Goal: Information Seeking & Learning: Learn about a topic

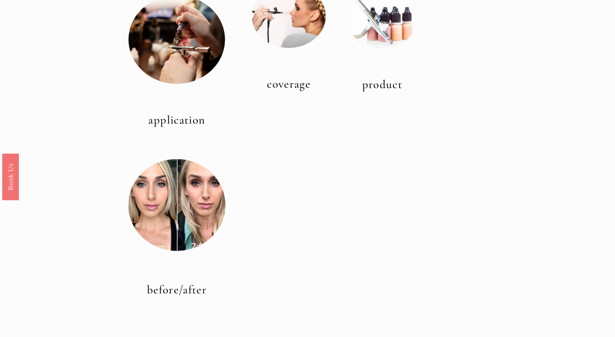
scroll to position [305, 0]
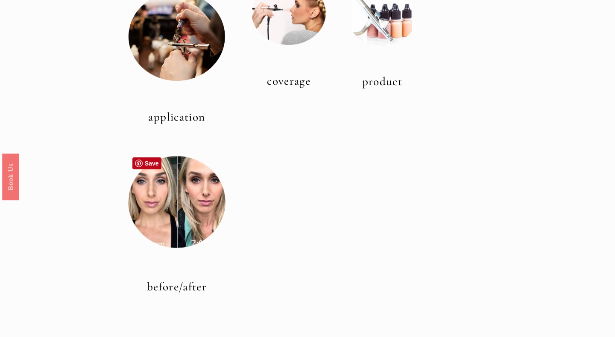
click at [171, 219] on div at bounding box center [176, 201] width 97 height 97
click at [172, 283] on link "before/after" at bounding box center [177, 286] width 60 height 14
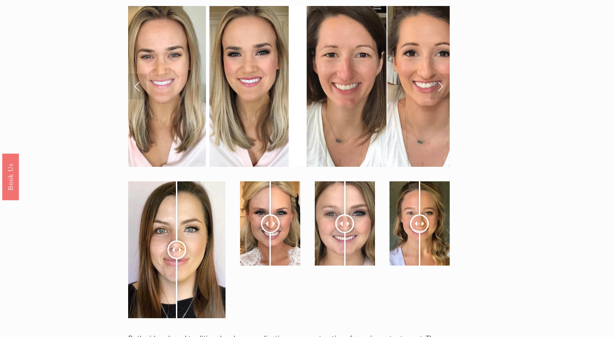
scroll to position [3022, 0]
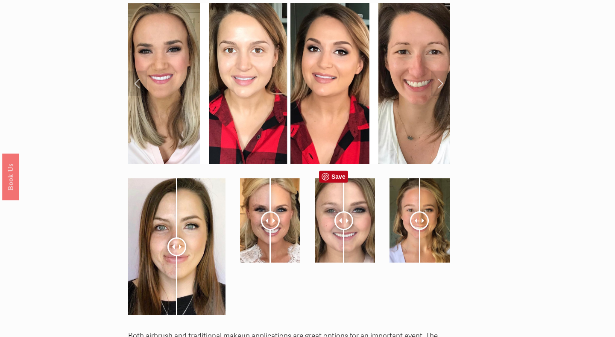
click at [344, 211] on div at bounding box center [344, 220] width 19 height 19
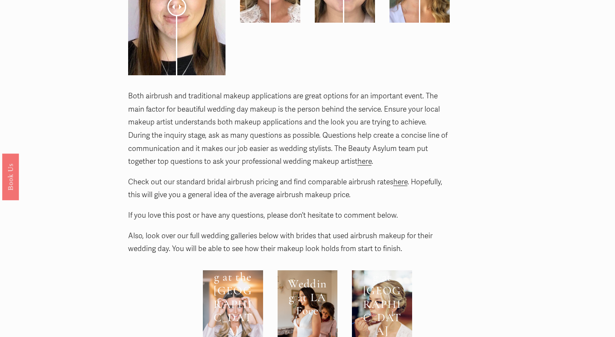
scroll to position [3263, 0]
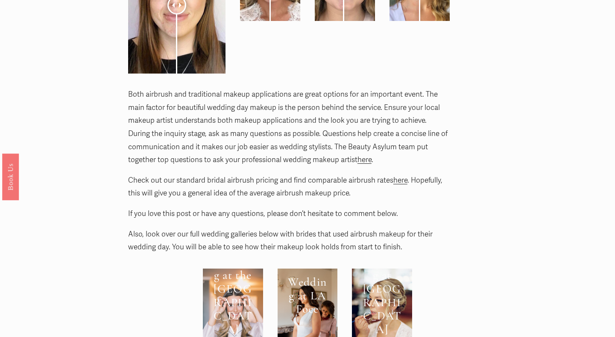
click at [232, 174] on p "Check out our standard bridal airbrush pricing and find comparable airbrush rat…" at bounding box center [289, 187] width 322 height 26
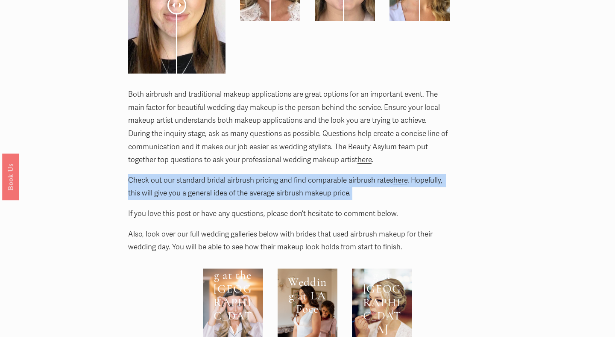
click at [232, 174] on p "Check out our standard bridal airbrush pricing and find comparable airbrush rat…" at bounding box center [289, 187] width 322 height 26
click at [219, 174] on p "Check out our standard bridal airbrush pricing and find comparable airbrush rat…" at bounding box center [289, 187] width 322 height 26
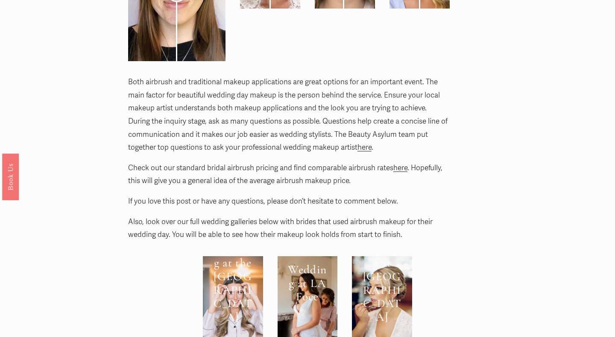
scroll to position [3283, 0]
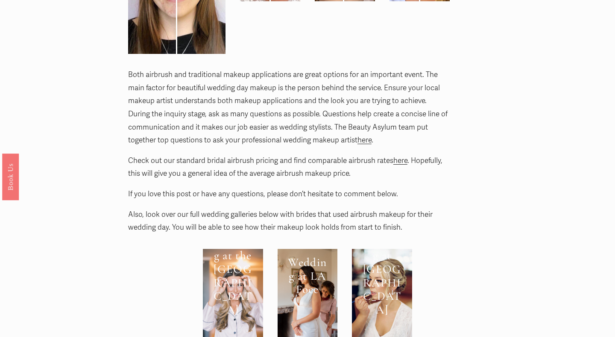
click at [405, 156] on link "here" at bounding box center [401, 160] width 14 height 9
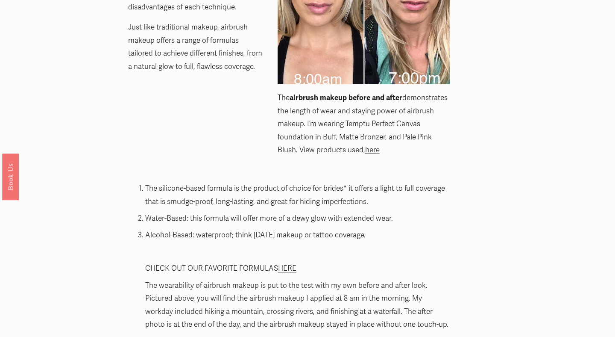
scroll to position [2540, 0]
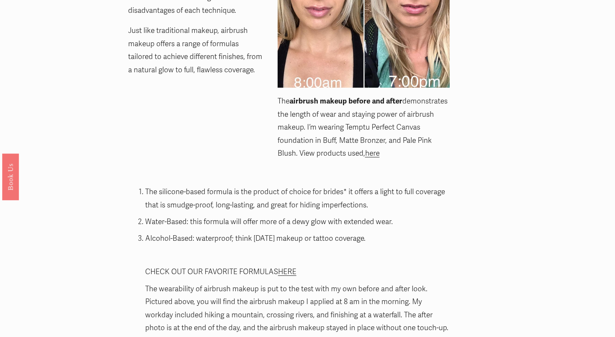
click at [299, 185] on p "The silicone-based formula is the product of choice for brides* it offers a lig…" at bounding box center [297, 198] width 305 height 26
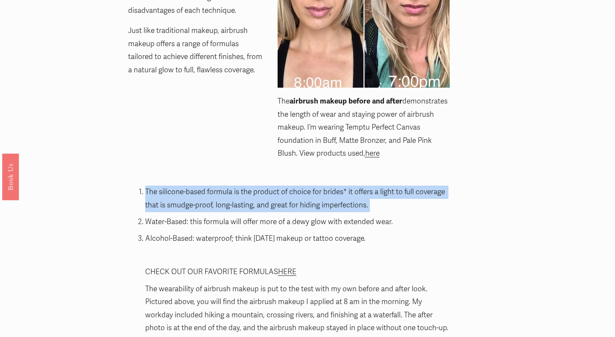
click at [299, 185] on p "The silicone-based formula is the product of choice for brides* it offers a lig…" at bounding box center [297, 198] width 305 height 26
click at [245, 194] on p "The silicone-based formula is the product of choice for brides* it offers a lig…" at bounding box center [297, 198] width 305 height 26
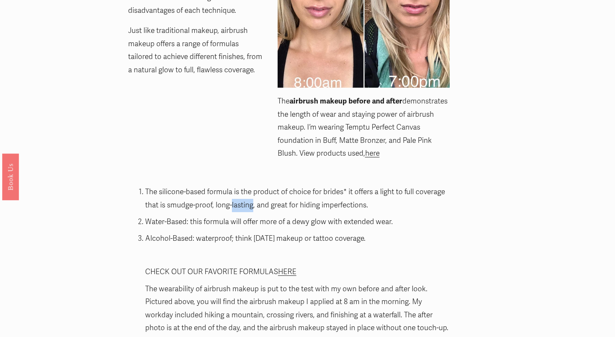
click at [245, 194] on p "The silicone-based formula is the product of choice for brides* it offers a lig…" at bounding box center [297, 198] width 305 height 26
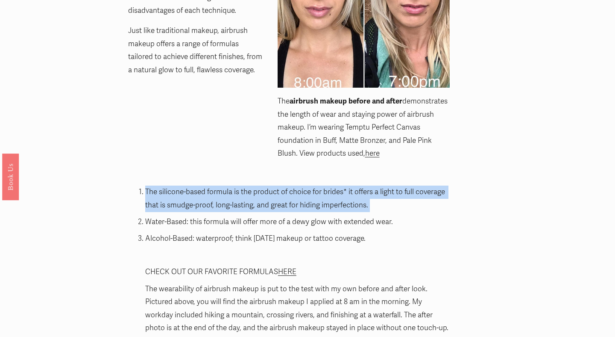
click at [245, 194] on p "The silicone-based formula is the product of choice for brides* it offers a lig…" at bounding box center [297, 198] width 305 height 26
click at [253, 193] on p "The silicone-based formula is the product of choice for brides* it offers a lig…" at bounding box center [297, 198] width 305 height 26
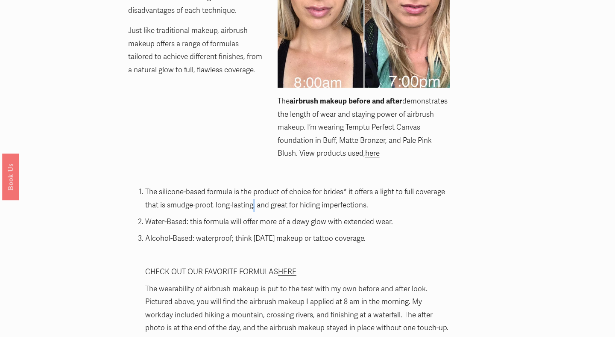
click at [253, 193] on p "The silicone-based formula is the product of choice for brides* it offers a lig…" at bounding box center [297, 198] width 305 height 26
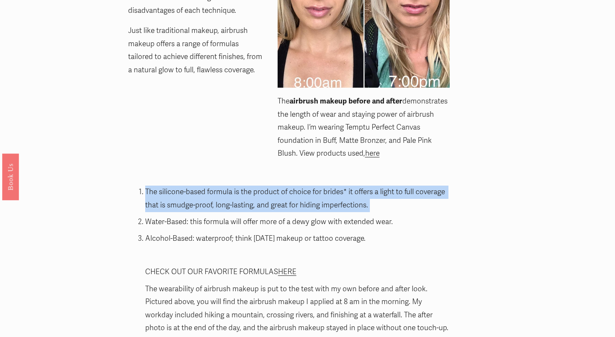
click at [253, 193] on p "The silicone-based formula is the product of choice for brides* it offers a lig…" at bounding box center [297, 198] width 305 height 26
click at [246, 193] on p "The silicone-based formula is the product of choice for brides* it offers a lig…" at bounding box center [297, 198] width 305 height 26
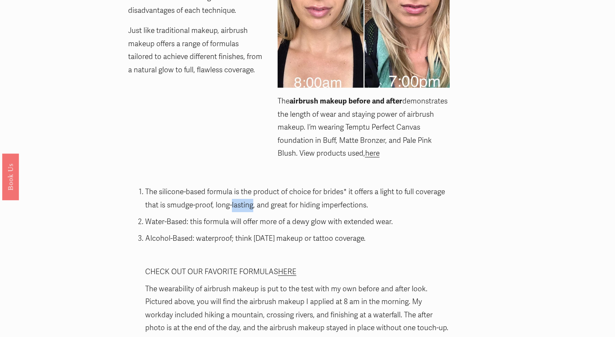
click at [246, 193] on p "The silicone-based formula is the product of choice for brides* it offers a lig…" at bounding box center [297, 198] width 305 height 26
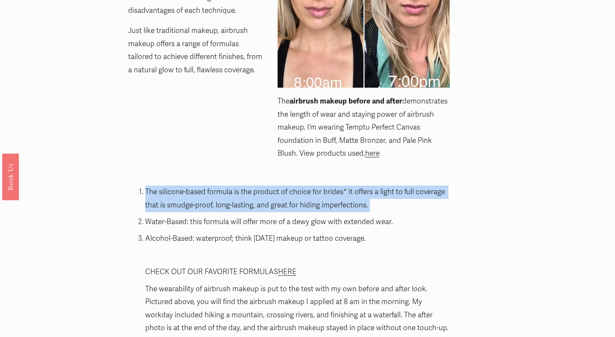
click at [246, 193] on p "The silicone-based formula is the product of choice for brides* it offers a lig…" at bounding box center [297, 198] width 305 height 26
click at [254, 193] on p "The silicone-based formula is the product of choice for brides* it offers a lig…" at bounding box center [297, 198] width 305 height 26
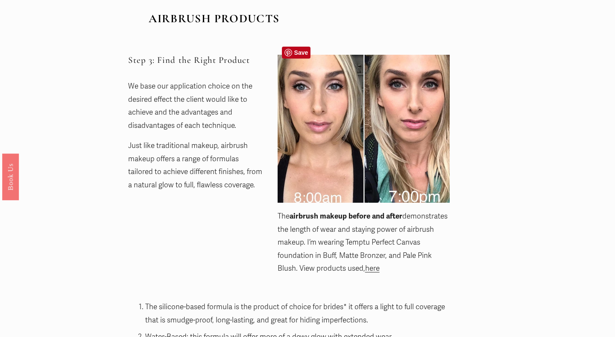
scroll to position [2426, 0]
click at [199, 96] on p "We base our application choice on the desired effect the client would like to a…" at bounding box center [195, 105] width 135 height 52
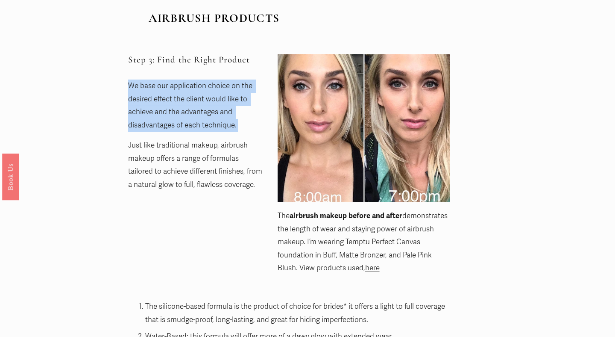
click at [198, 142] on p "Just like traditional makeup, airbrush makeup offers a range of formulas tailor…" at bounding box center [195, 165] width 135 height 52
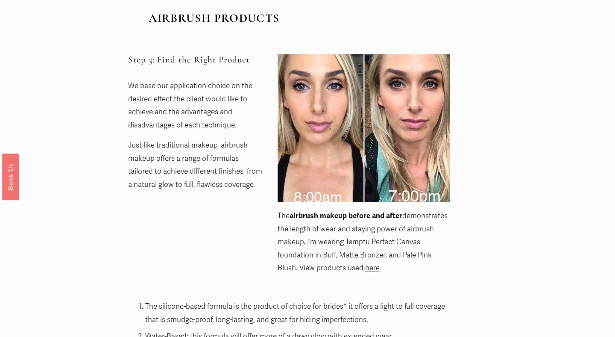
click at [198, 142] on p "Just like traditional makeup, airbrush makeup offers a range of formulas tailor…" at bounding box center [195, 165] width 135 height 52
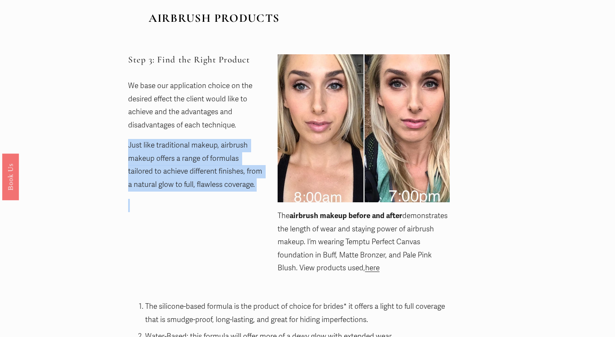
click at [198, 142] on p "Just like traditional makeup, airbrush makeup offers a range of formulas tailor…" at bounding box center [195, 165] width 135 height 52
click at [199, 161] on p "Just like traditional makeup, airbrush makeup offers a range of formulas tailor…" at bounding box center [195, 165] width 135 height 52
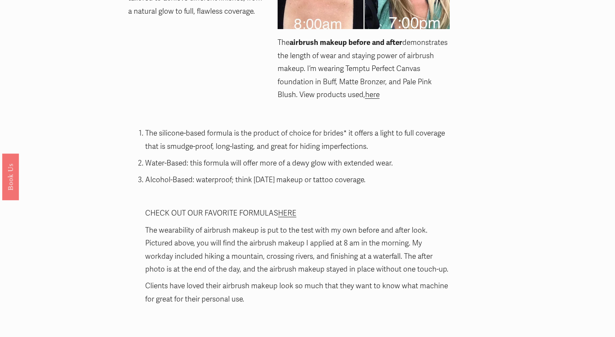
scroll to position [2602, 0]
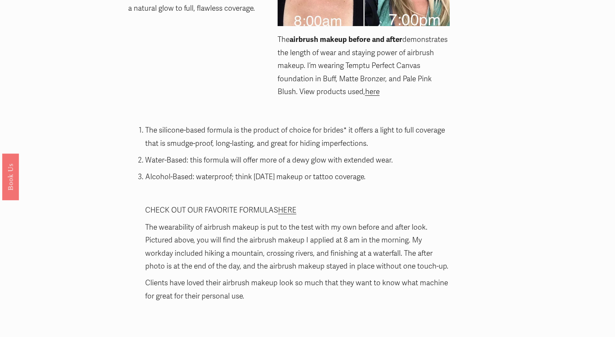
click at [220, 154] on p "Water-Based: this formula will offer more of a dewy glow with extended wear." at bounding box center [297, 160] width 305 height 13
click at [197, 171] on p "Alcohol-Based: waterproof; think Halloween makeup or tattoo coverage." at bounding box center [297, 177] width 305 height 13
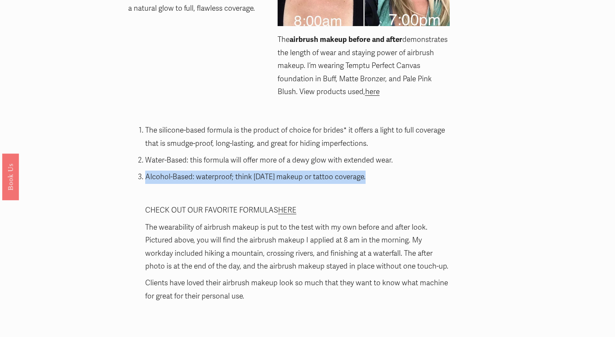
click at [197, 171] on p "Alcohol-Based: waterproof; think Halloween makeup or tattoo coverage." at bounding box center [297, 177] width 305 height 13
click at [198, 171] on p "Alcohol-Based: waterproof; think Halloween makeup or tattoo coverage." at bounding box center [297, 177] width 305 height 13
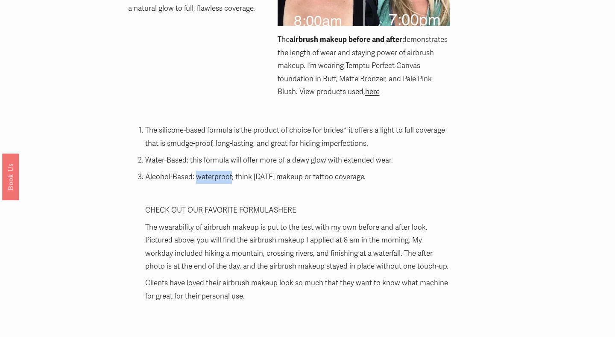
click at [198, 171] on p "Alcohol-Based: waterproof; think Halloween makeup or tattoo coverage." at bounding box center [297, 177] width 305 height 13
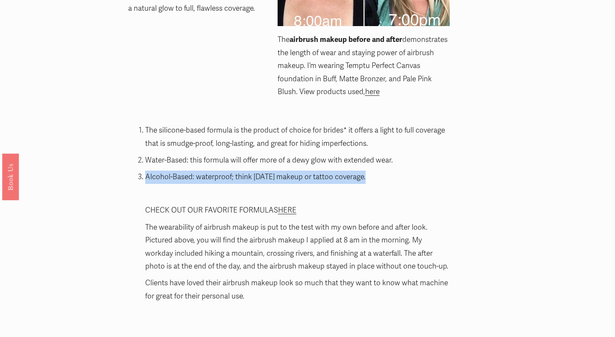
click at [198, 171] on p "Alcohol-Based: waterproof; think Halloween makeup or tattoo coverage." at bounding box center [297, 177] width 305 height 13
click at [199, 171] on p "Alcohol-Based: waterproof; think Halloween makeup or tattoo coverage." at bounding box center [297, 177] width 305 height 13
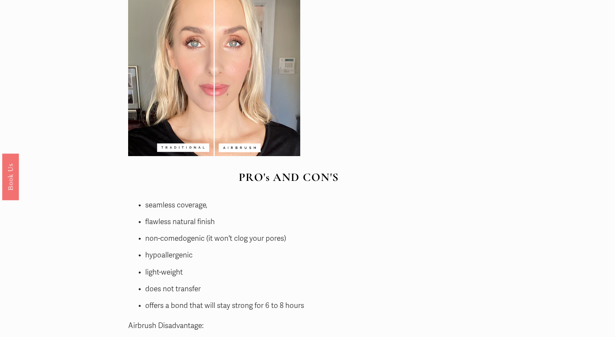
scroll to position [1592, 0]
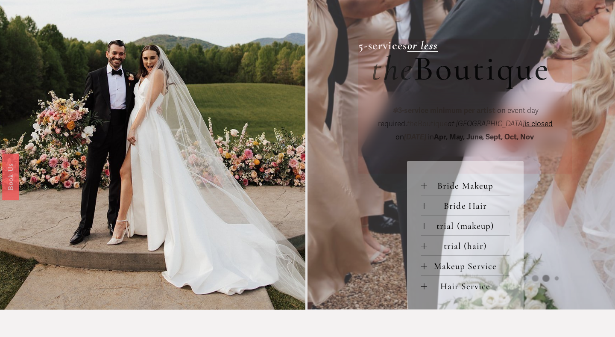
scroll to position [278, 0]
